Goal: Task Accomplishment & Management: Manage account settings

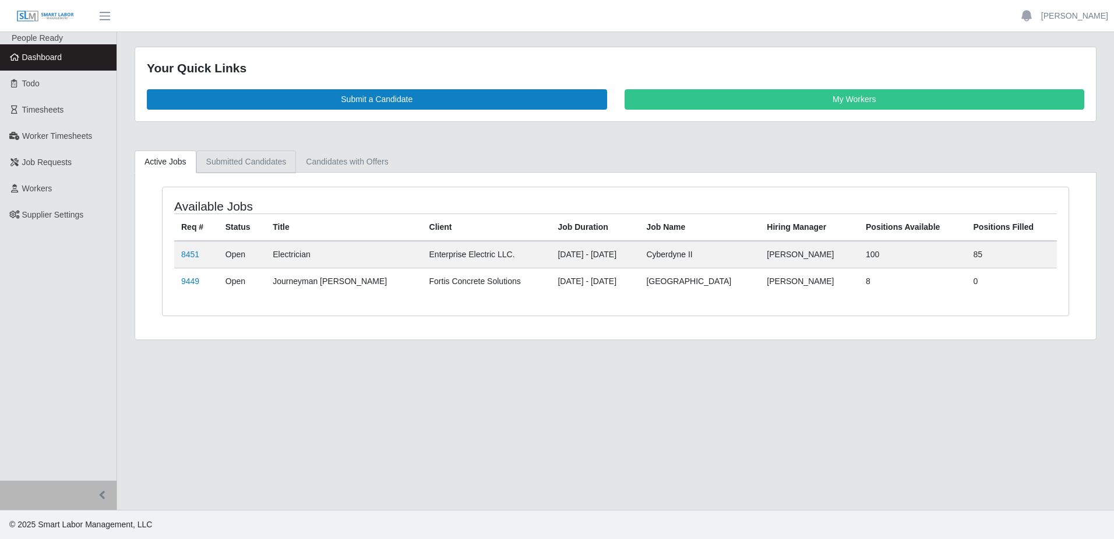
click at [247, 164] on link "Submitted Candidates" at bounding box center [246, 161] width 100 height 23
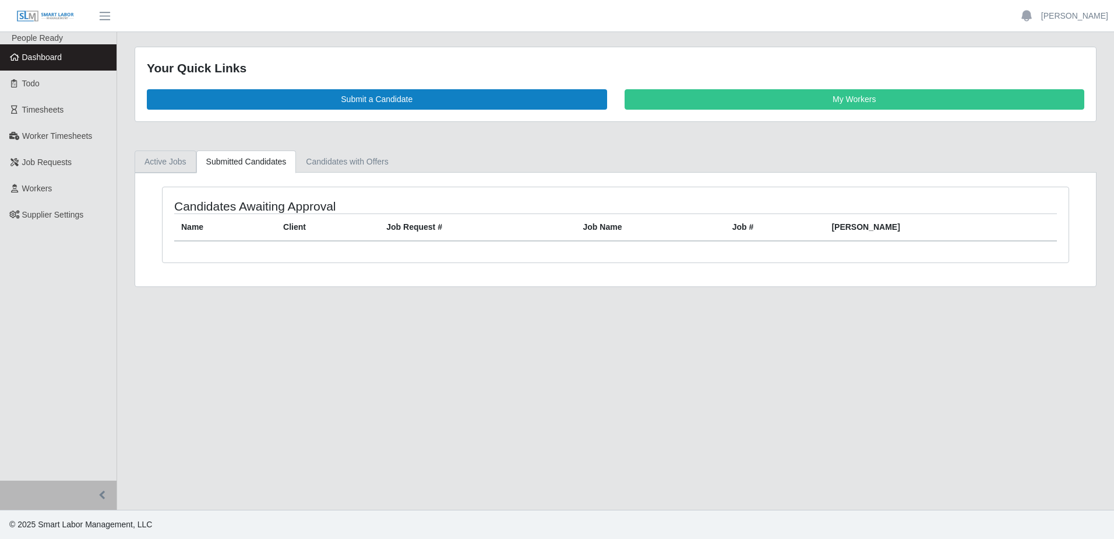
click at [159, 161] on link "Active Jobs" at bounding box center [166, 161] width 62 height 23
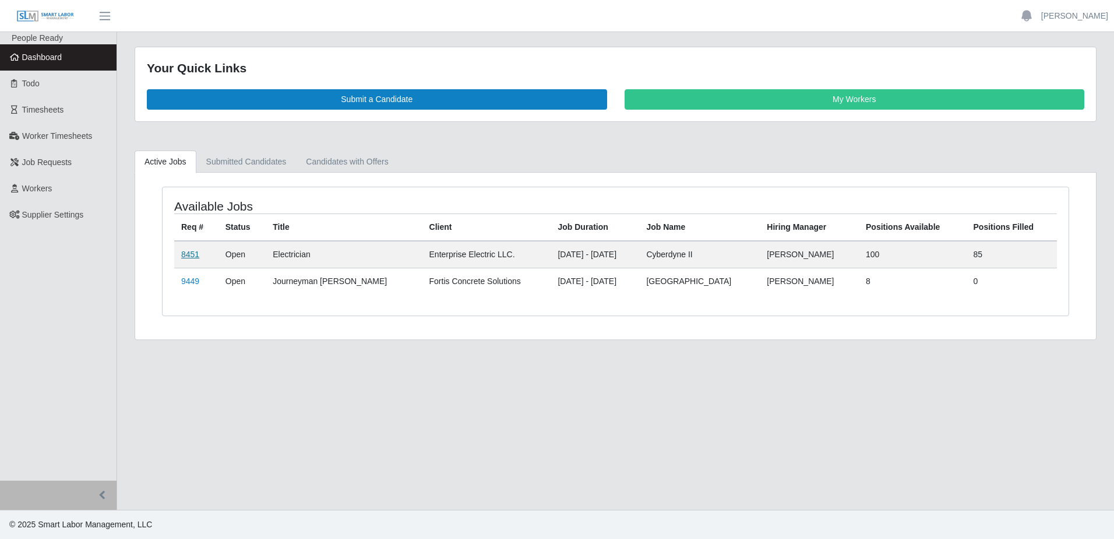
click at [196, 256] on link "8451" at bounding box center [190, 253] width 18 height 9
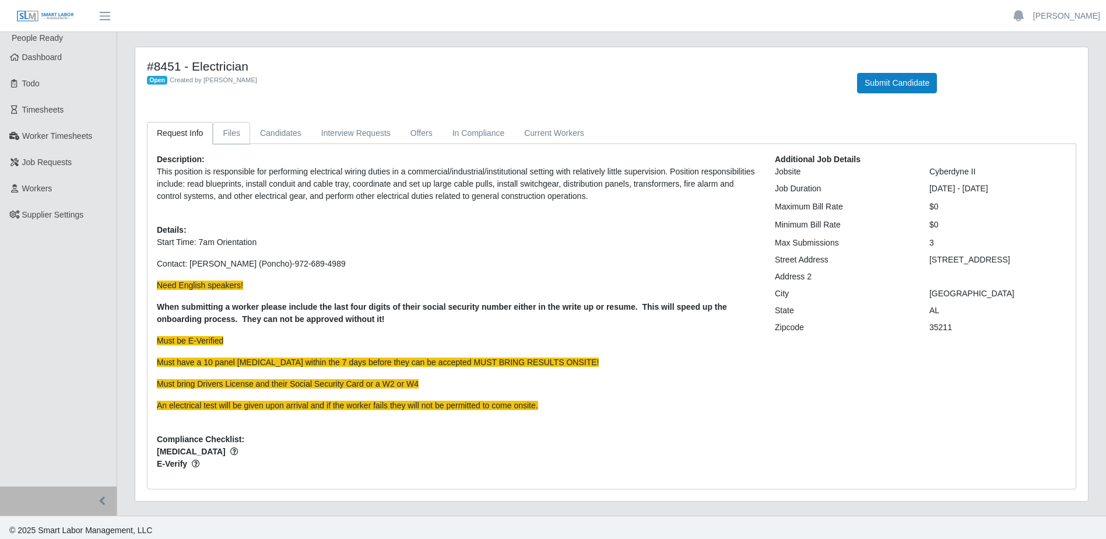
click at [231, 132] on link "Files" at bounding box center [231, 133] width 37 height 23
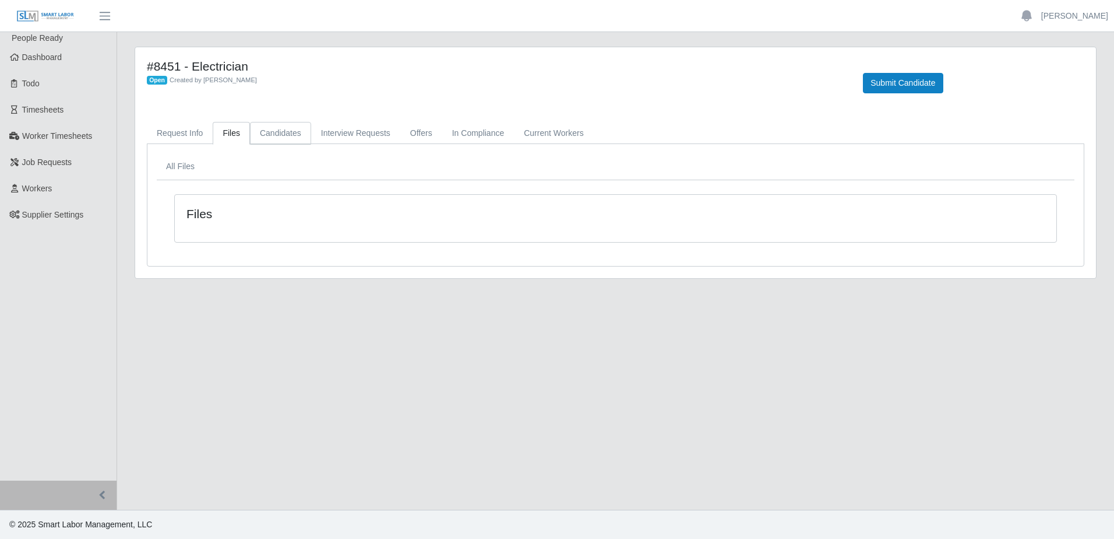
click at [279, 130] on link "Candidates" at bounding box center [280, 133] width 61 height 23
